Goal: Task Accomplishment & Management: Use online tool/utility

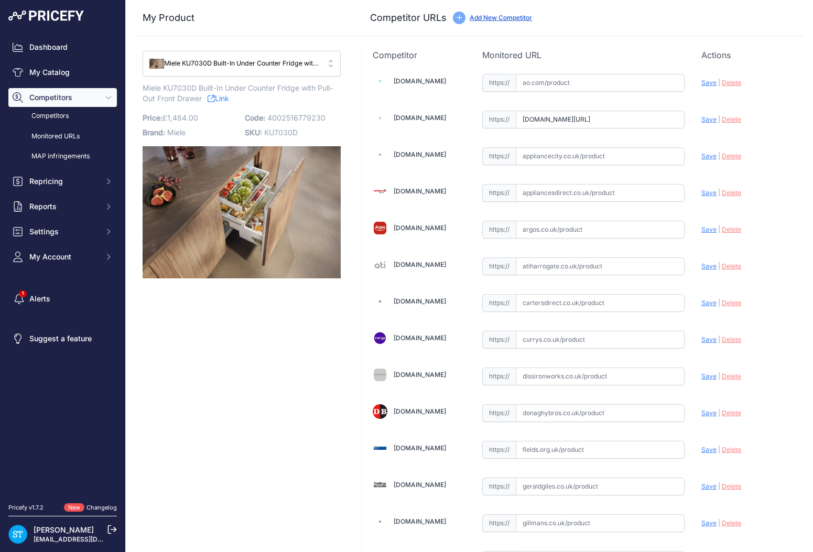
scroll to position [756, 0]
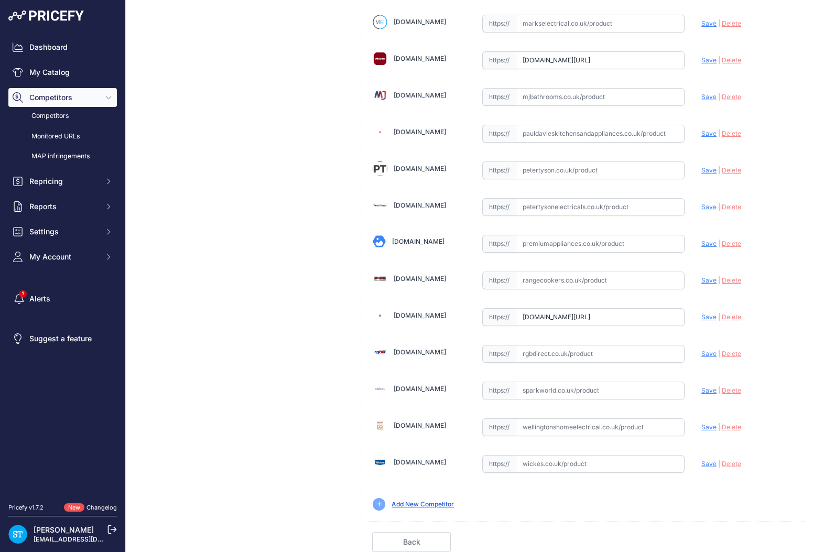
click at [418, 540] on link "Back" at bounding box center [411, 542] width 79 height 20
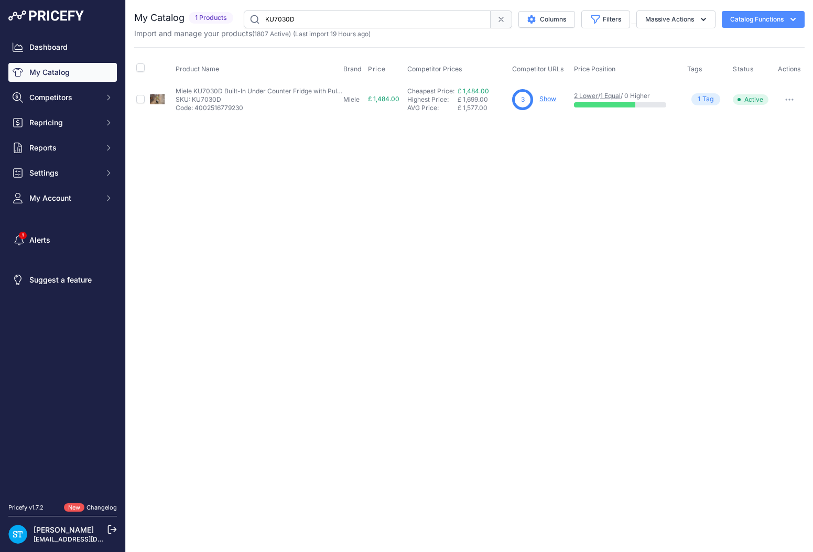
click at [299, 17] on input "KU7030D" at bounding box center [367, 19] width 247 height 18
click at [563, 195] on div "Close You are not connected to the internet." at bounding box center [469, 276] width 687 height 552
click at [544, 99] on link "Show" at bounding box center [547, 99] width 17 height 8
click at [281, 20] on input "WEJ885" at bounding box center [367, 19] width 247 height 18
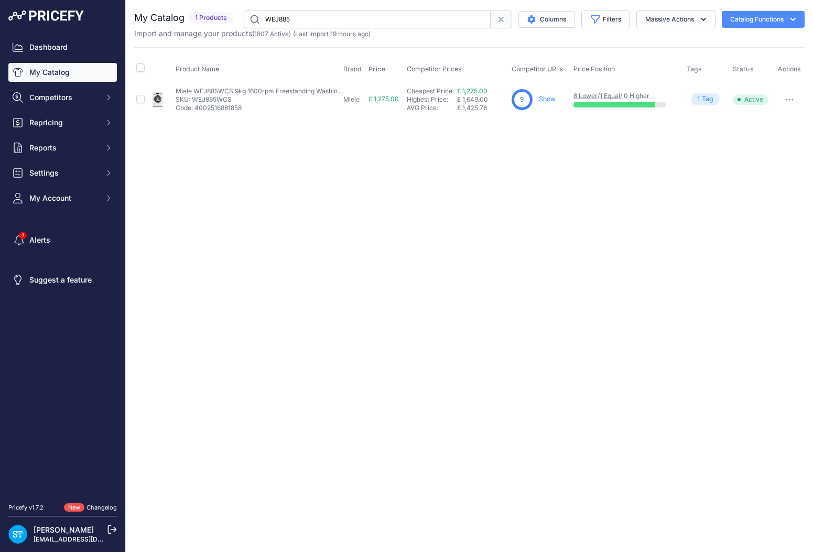
click at [281, 20] on input "WEJ885" at bounding box center [367, 19] width 247 height 18
paste input "G765"
click at [470, 223] on div "Close You are not connected to the internet." at bounding box center [469, 276] width 687 height 552
click at [549, 96] on link "Show" at bounding box center [546, 99] width 17 height 8
click at [277, 19] on input "G7655" at bounding box center [367, 19] width 247 height 18
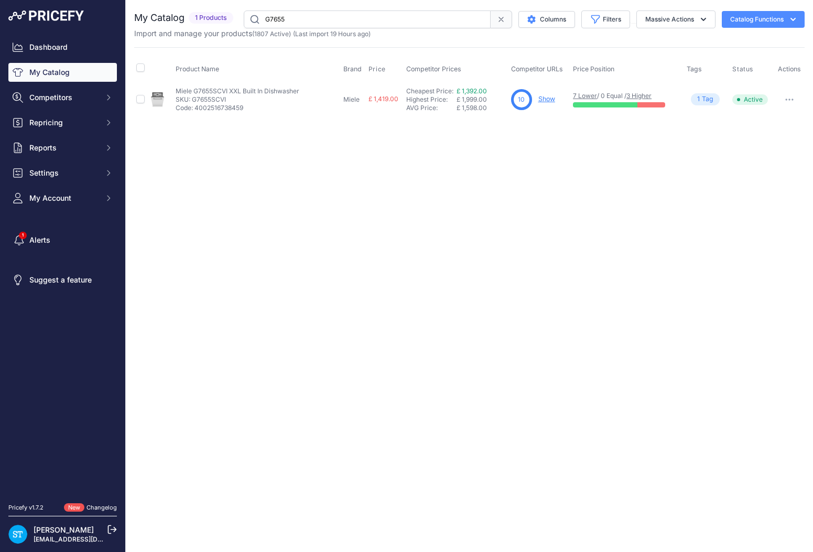
click at [277, 19] on input "G7655" at bounding box center [367, 19] width 247 height 18
paste input "NT-FIT-XL-RAW"
type input "NT-FIT-XL-RAW"
drag, startPoint x: 502, startPoint y: 211, endPoint x: 548, endPoint y: 140, distance: 84.5
click at [509, 198] on div "Close You are not connected to the internet." at bounding box center [469, 276] width 687 height 552
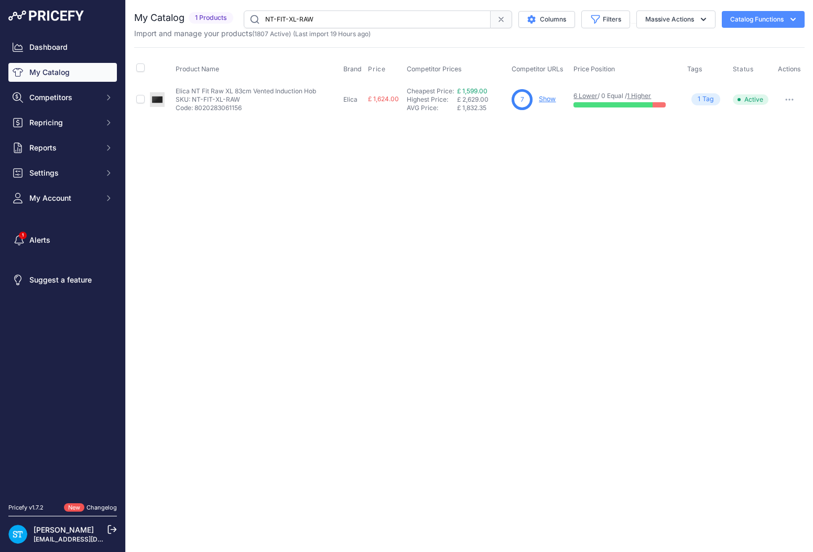
click at [549, 97] on link "Show" at bounding box center [547, 99] width 17 height 8
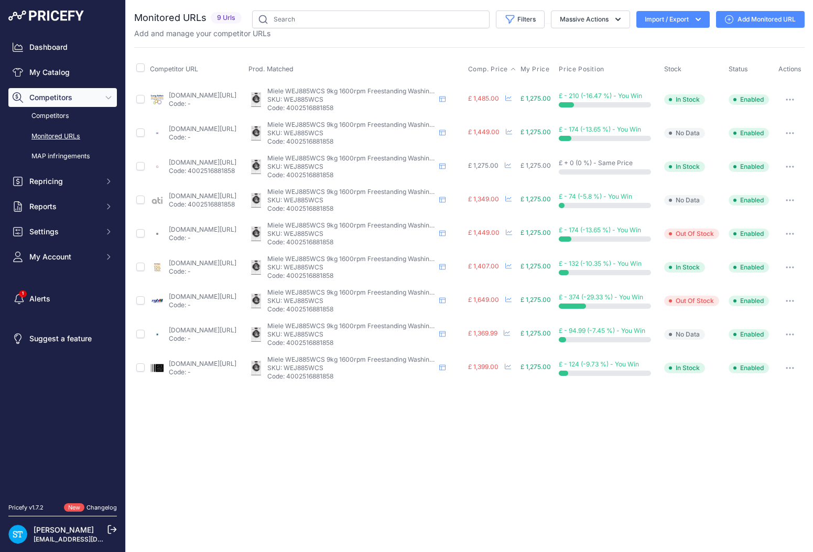
click at [499, 70] on span "Comp. Price" at bounding box center [488, 69] width 40 height 8
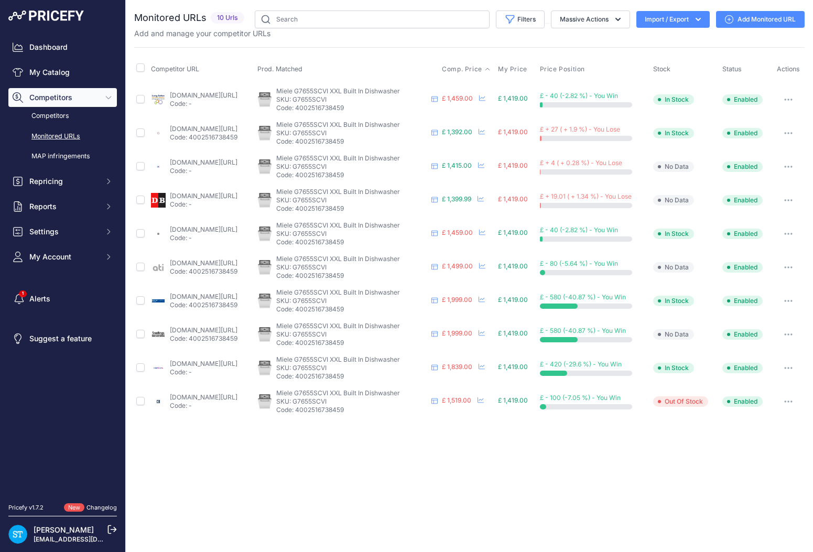
click at [481, 69] on span "Comp. Price" at bounding box center [462, 69] width 40 height 8
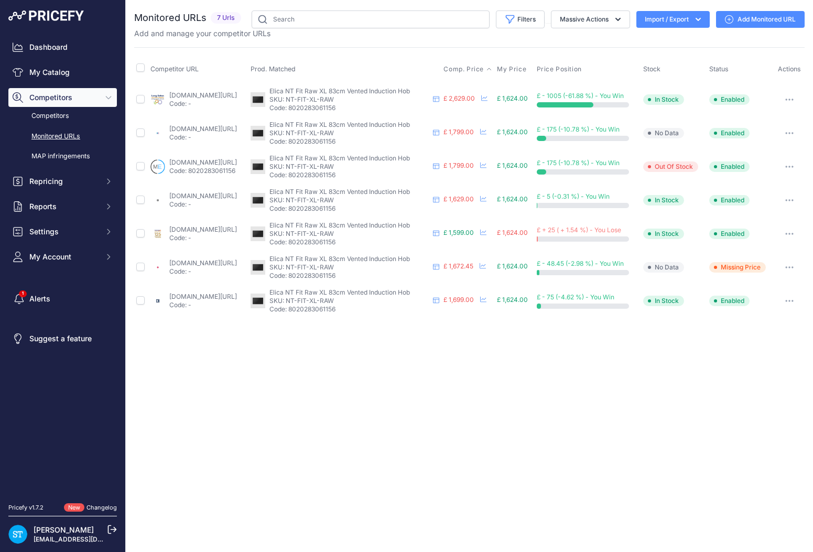
click at [484, 69] on span "Comp. Price" at bounding box center [463, 69] width 40 height 8
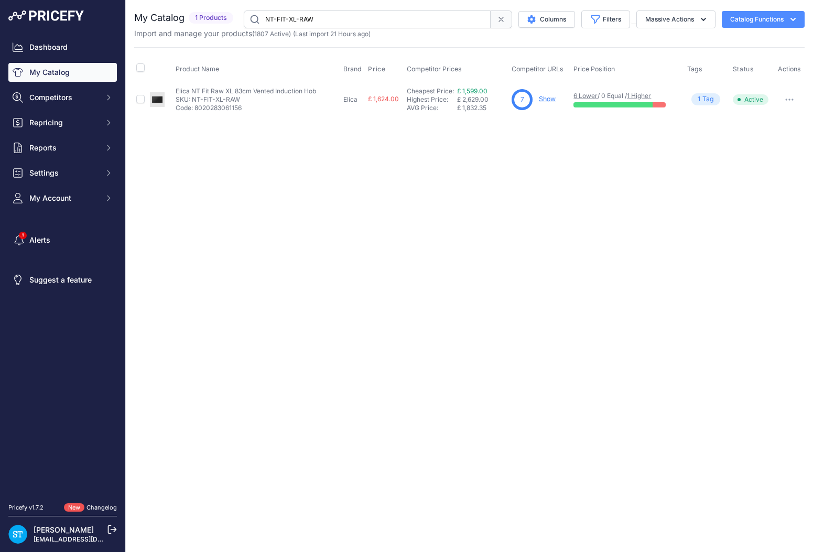
click at [330, 25] on input "NT-FIT-XL-RAW" at bounding box center [367, 19] width 247 height 18
drag, startPoint x: 320, startPoint y: 20, endPoint x: 208, endPoint y: 14, distance: 111.8
click at [208, 15] on div "My Catalog 1 Products" at bounding box center [469, 19] width 670 height 18
paste input "SF6300TVX"
click at [655, 232] on div "Close You are not connected to the internet." at bounding box center [469, 276] width 687 height 552
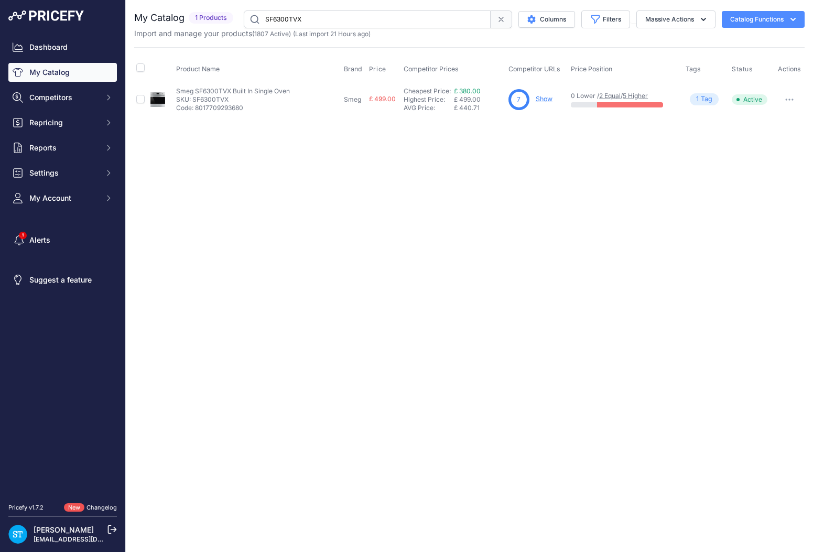
click at [544, 96] on link "Show" at bounding box center [544, 99] width 17 height 8
click at [285, 21] on input "SF6300TVX" at bounding box center [367, 19] width 247 height 18
paste input "WTR860WPM"
click at [486, 176] on div "Close You are not connected to the internet." at bounding box center [469, 276] width 687 height 552
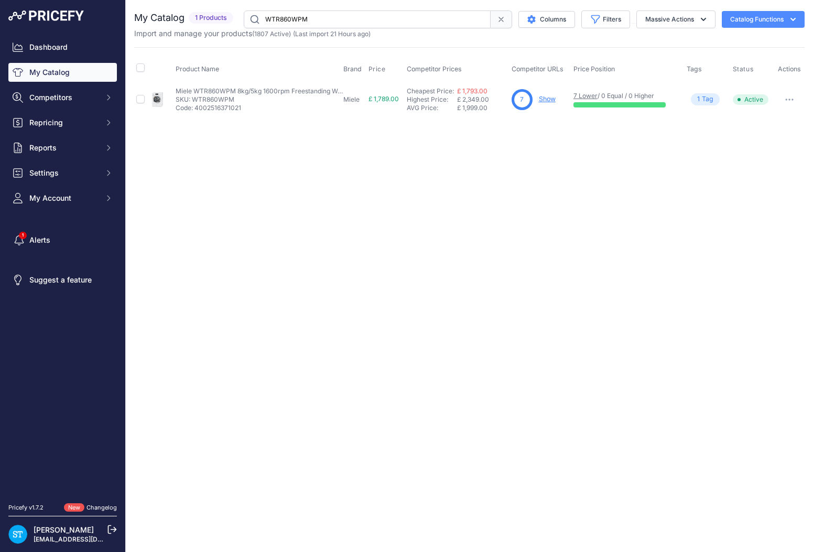
click at [285, 17] on input "WTR860WPM" at bounding box center [367, 19] width 247 height 18
paste input "G7650SCVI"
click at [508, 186] on div "Close You are not connected to the internet." at bounding box center [469, 276] width 687 height 552
click at [289, 17] on input "G7650SCVI" at bounding box center [367, 19] width 247 height 18
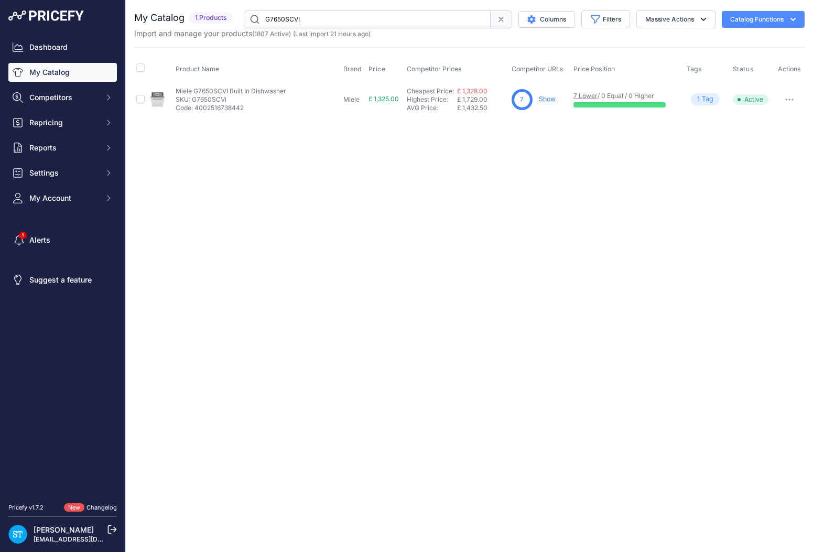
click at [289, 17] on input "G7650SCVI" at bounding box center [367, 19] width 247 height 18
paste input "H7240BM"
click at [458, 158] on div "Close You are not connected to the internet." at bounding box center [469, 276] width 687 height 552
click at [284, 19] on input "H7240BM" at bounding box center [367, 19] width 247 height 18
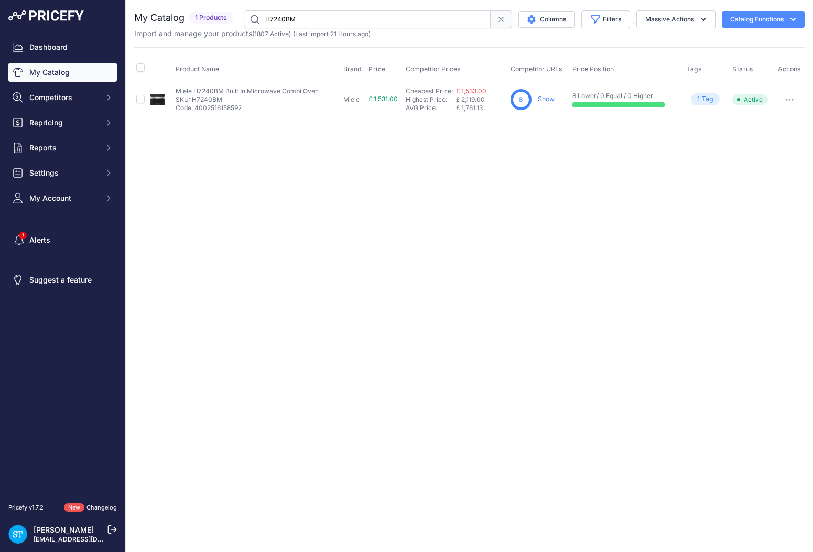
paste input "60BP"
click at [285, 23] on input "H7260BP" at bounding box center [367, 19] width 247 height 18
paste input "K7715E"
type input "K7715E"
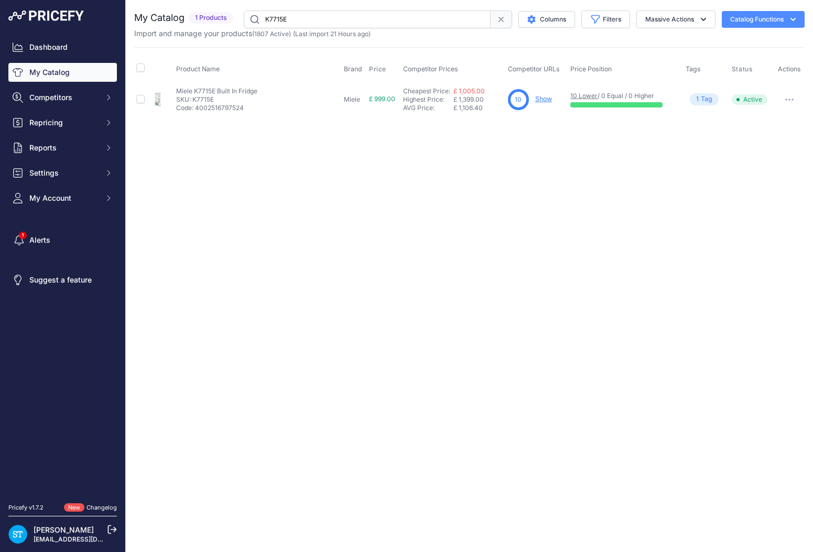
click at [557, 121] on div "You are not connected to the internet. My Catalog" at bounding box center [469, 63] width 670 height 127
click at [545, 101] on link "Show" at bounding box center [543, 99] width 17 height 8
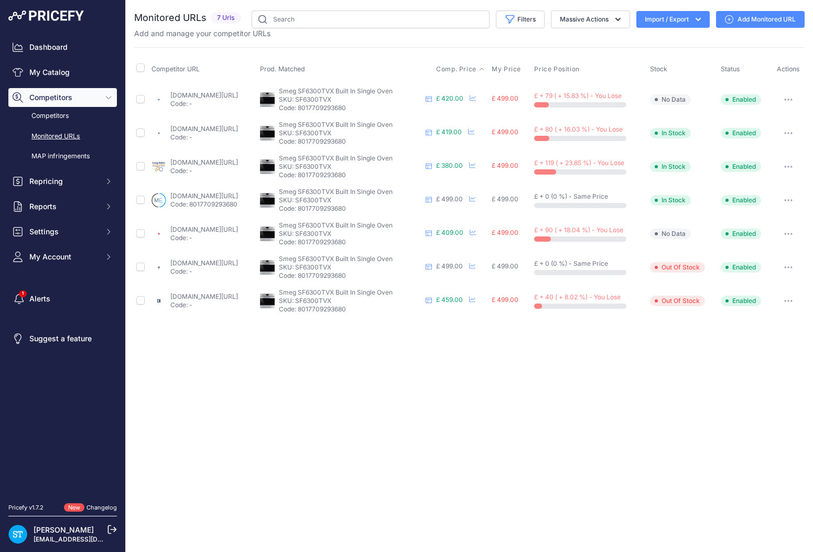
click at [476, 68] on span "Comp. Price" at bounding box center [456, 69] width 40 height 8
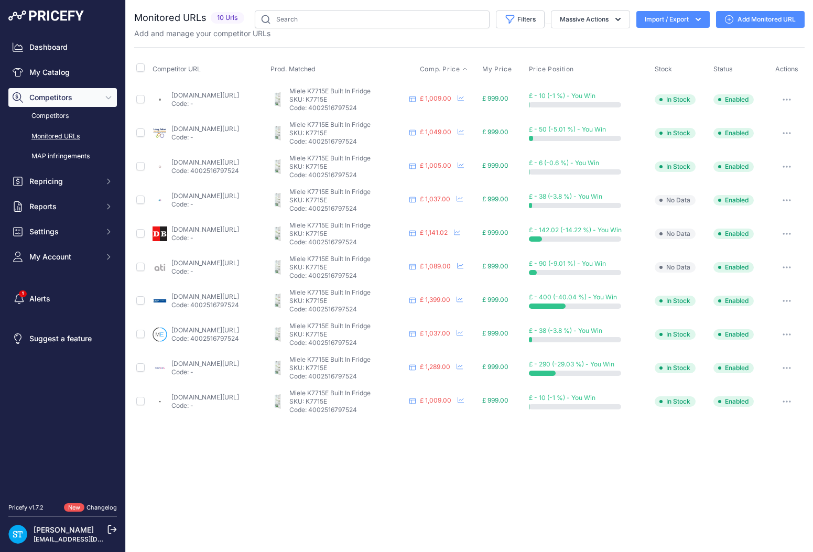
click at [460, 69] on span "Comp. Price" at bounding box center [440, 69] width 40 height 8
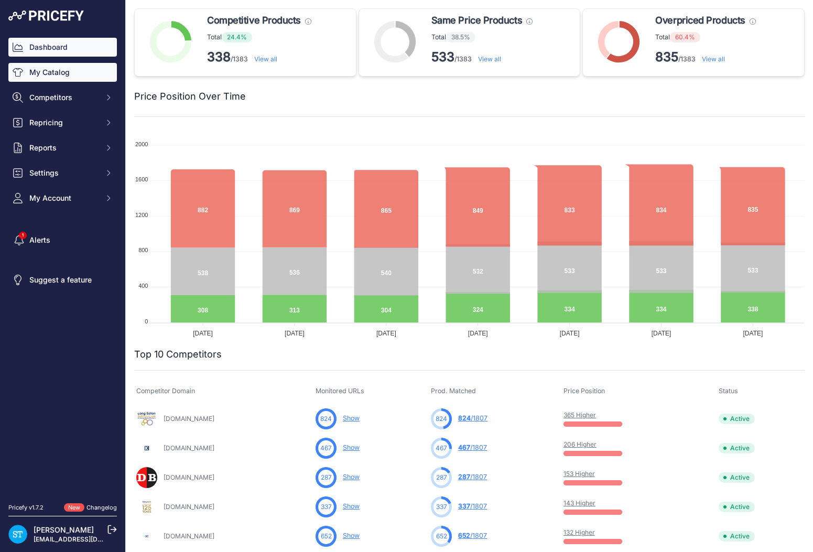
click at [56, 77] on link "My Catalog" at bounding box center [62, 72] width 109 height 19
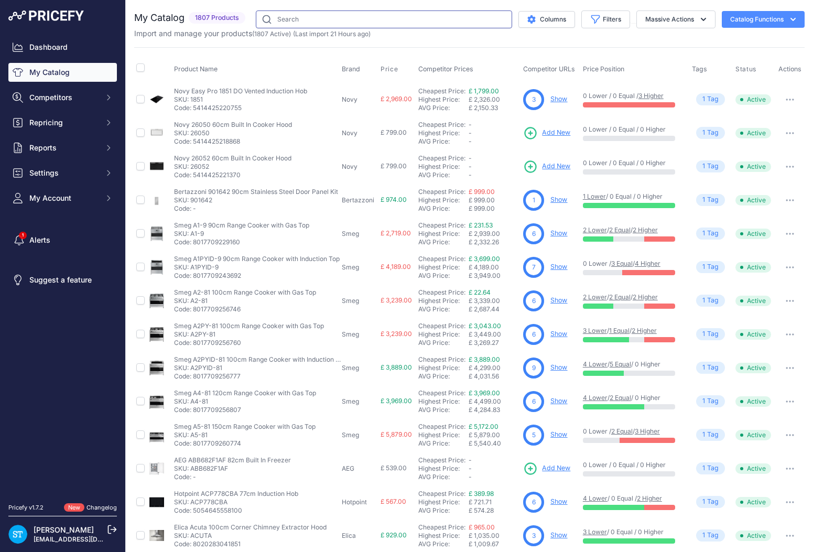
click at [360, 18] on input "text" at bounding box center [384, 19] width 256 height 18
paste input "DUSF400B"
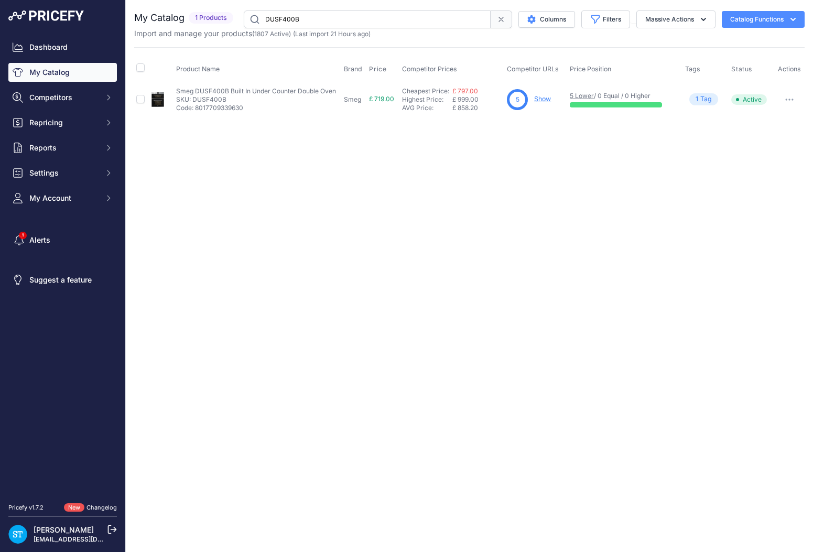
drag, startPoint x: 448, startPoint y: 178, endPoint x: 541, endPoint y: 131, distance: 104.1
click at [449, 178] on div "Close You are not connected to the internet." at bounding box center [469, 276] width 687 height 552
click at [548, 97] on link "Show" at bounding box center [542, 99] width 17 height 8
click at [300, 19] on input "DUSF400B" at bounding box center [367, 19] width 247 height 18
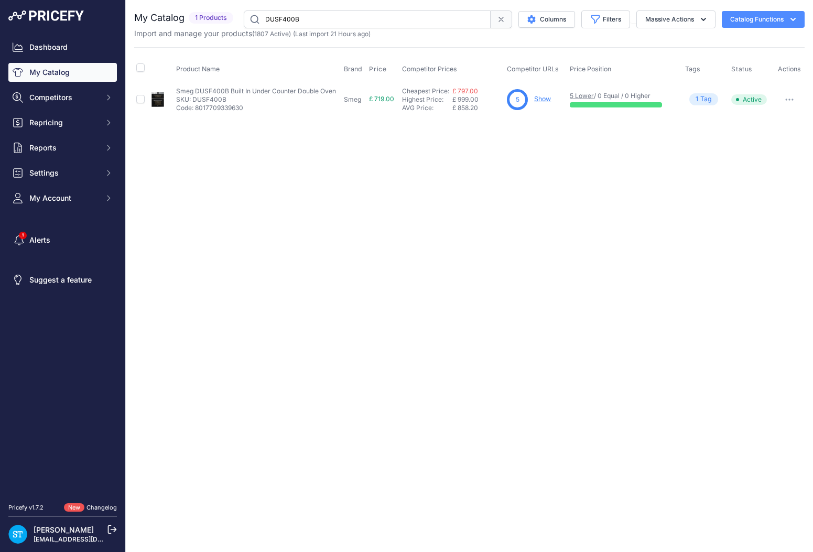
paste input "GM7440-OBBL"
drag, startPoint x: 303, startPoint y: 19, endPoint x: 224, endPoint y: 18, distance: 78.6
click at [222, 18] on div "My Catalog 1 Products" at bounding box center [469, 19] width 670 height 18
paste input "KIN86NSE0G"
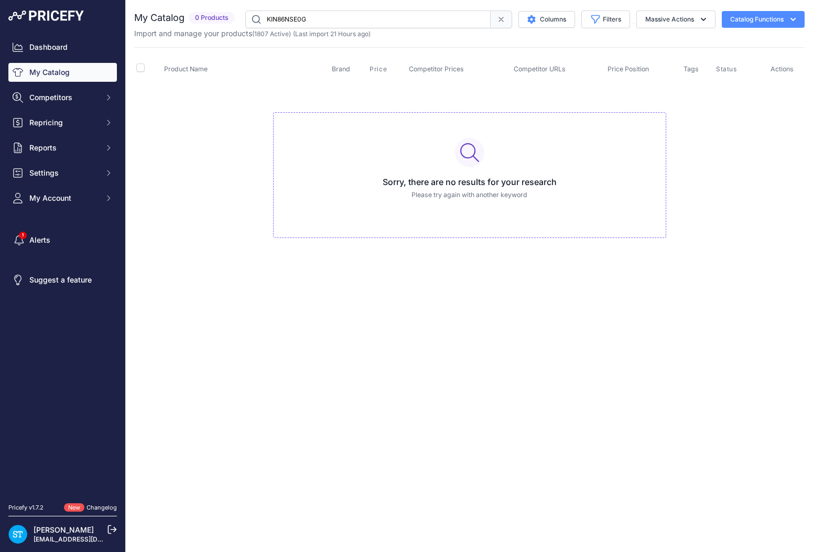
click at [290, 16] on input "KIN86NSE0G" at bounding box center [367, 19] width 245 height 18
paste input "WEK365WCS"
type input "WEK365WCS"
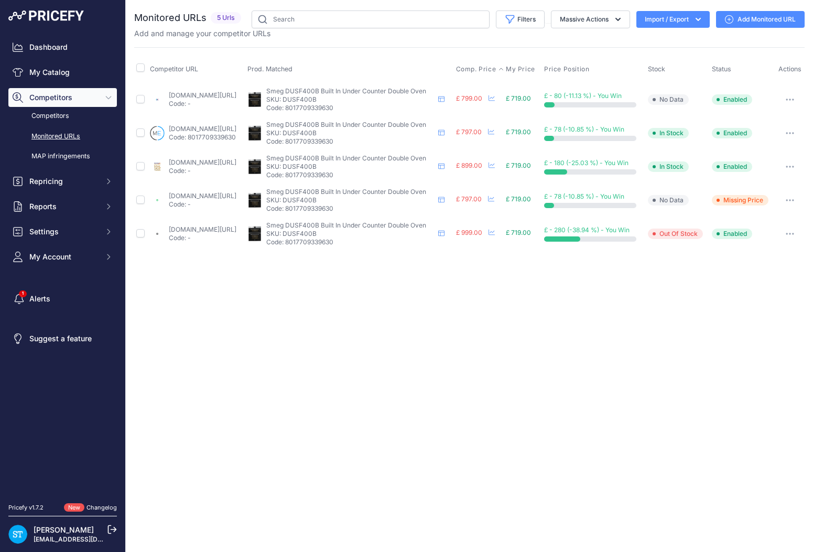
click at [495, 69] on span "Comp. Price" at bounding box center [476, 69] width 40 height 8
